Goal: Task Accomplishment & Management: Complete application form

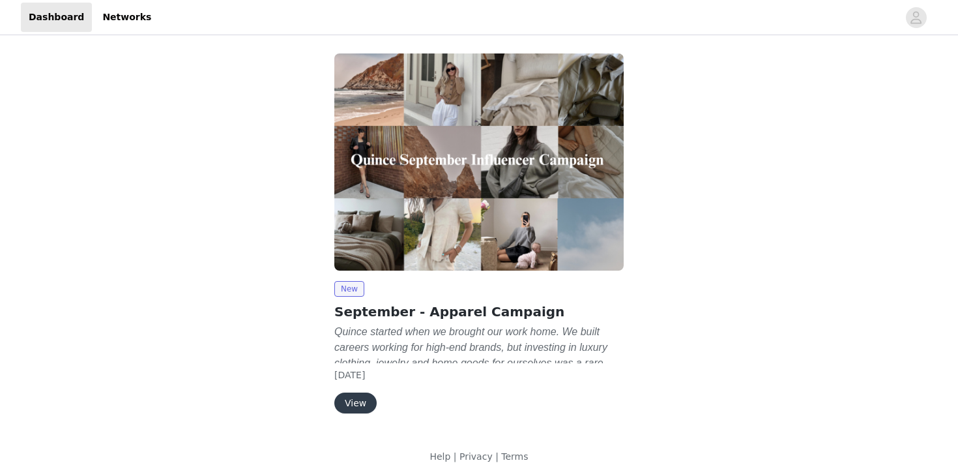
scroll to position [14, 0]
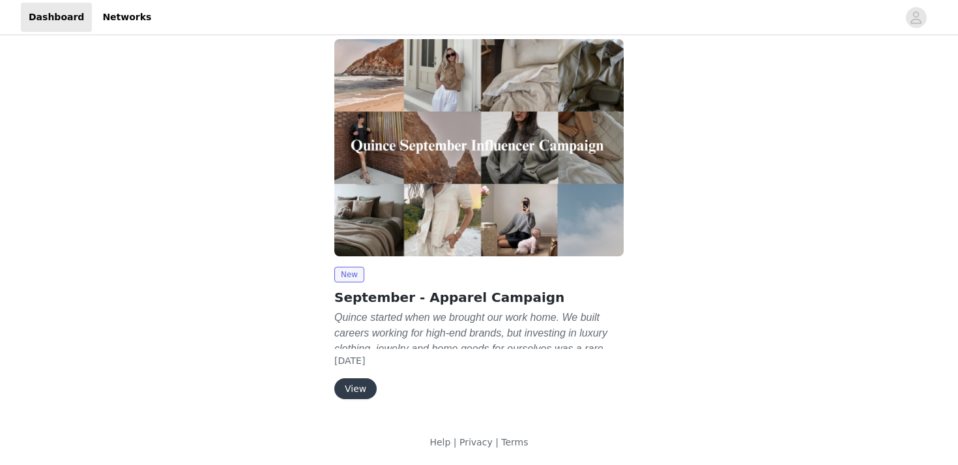
click at [353, 390] on button "View" at bounding box center [355, 388] width 42 height 21
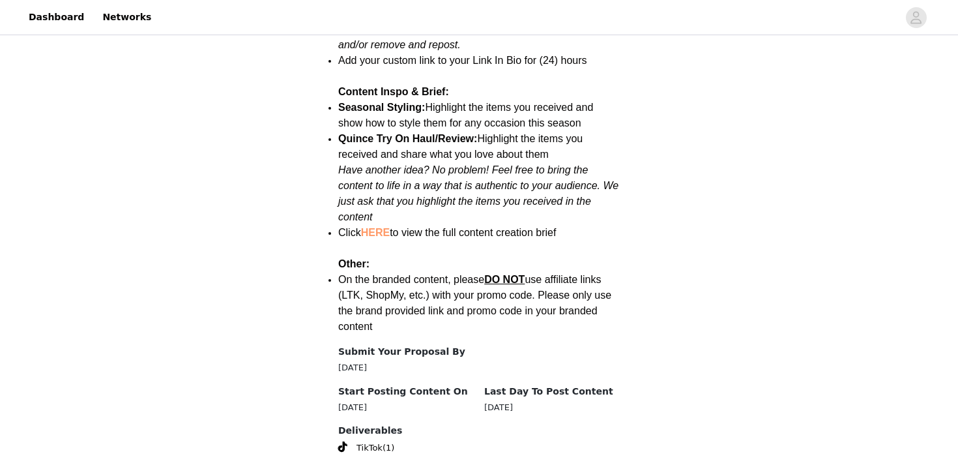
scroll to position [1709, 0]
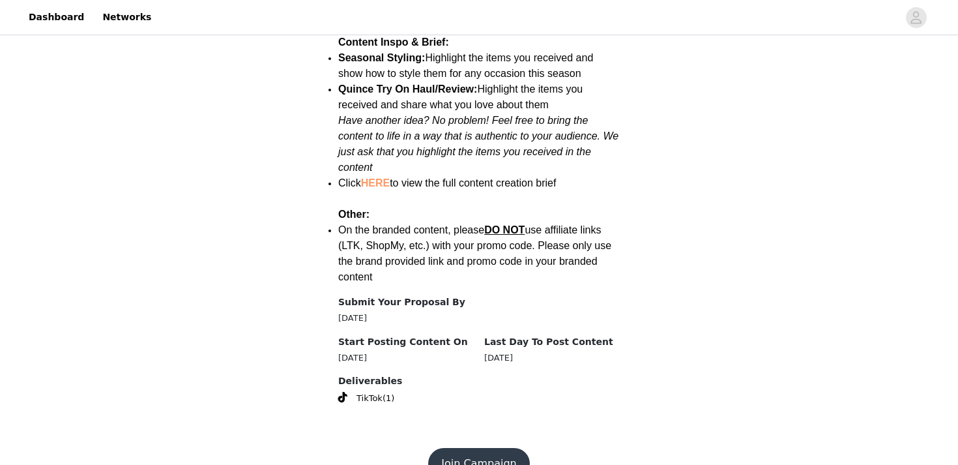
click at [475, 448] on button "Join Campaign" at bounding box center [478, 463] width 101 height 31
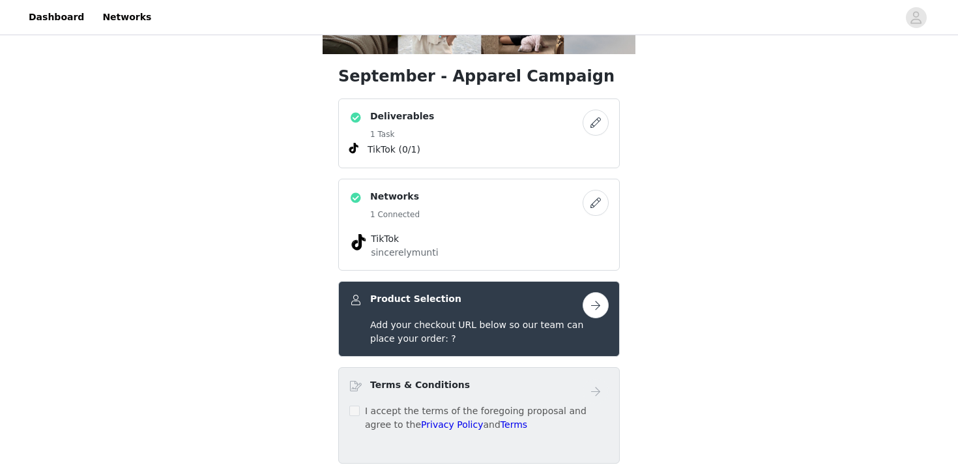
scroll to position [232, 0]
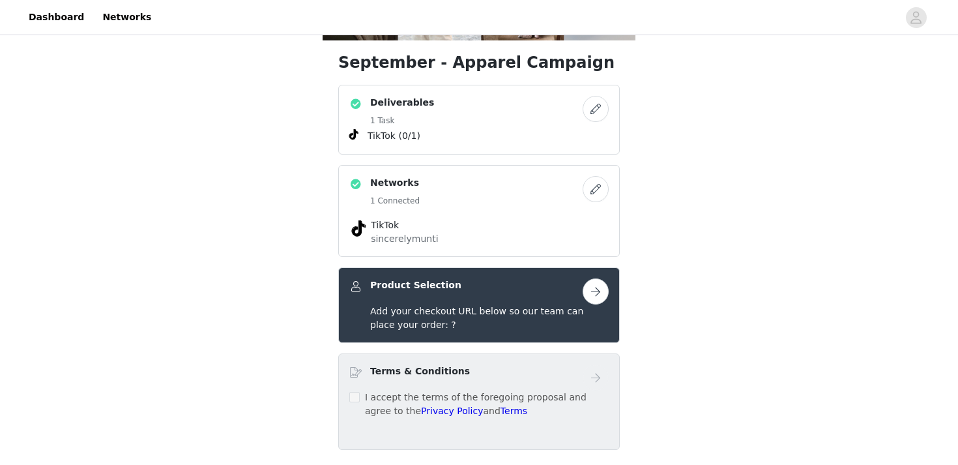
click at [597, 291] on button "button" at bounding box center [596, 291] width 26 height 26
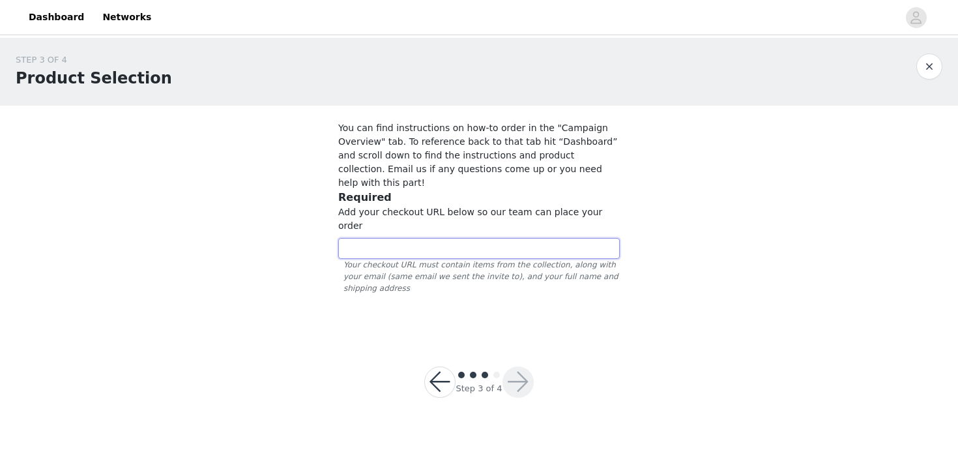
click at [498, 238] on input "text" at bounding box center [479, 248] width 282 height 21
paste input "[URL][DOMAIN_NAME]"
type input "[URL][DOMAIN_NAME]"
click at [510, 366] on button "button" at bounding box center [518, 381] width 31 height 31
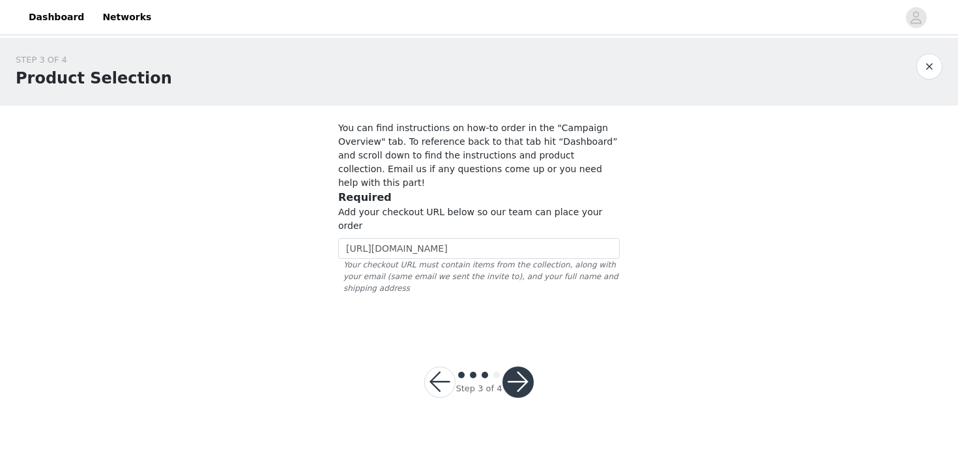
scroll to position [0, 0]
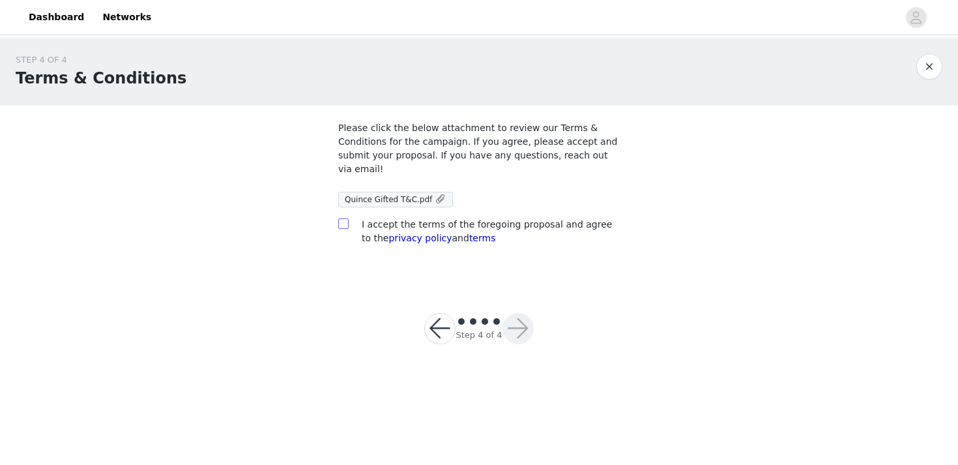
click at [341, 226] on input "checkbox" at bounding box center [342, 222] width 9 height 9
checkbox input "true"
click at [405, 195] on span "Quince Gifted T&C.pdf" at bounding box center [388, 199] width 87 height 9
click at [515, 317] on button "button" at bounding box center [518, 328] width 31 height 31
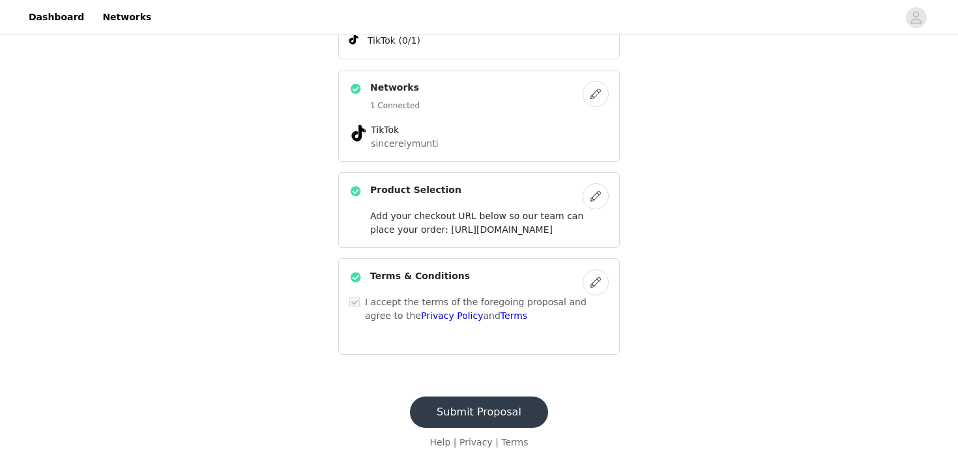
click at [471, 420] on button "Submit Proposal" at bounding box center [479, 411] width 138 height 31
